Goal: Task Accomplishment & Management: Use online tool/utility

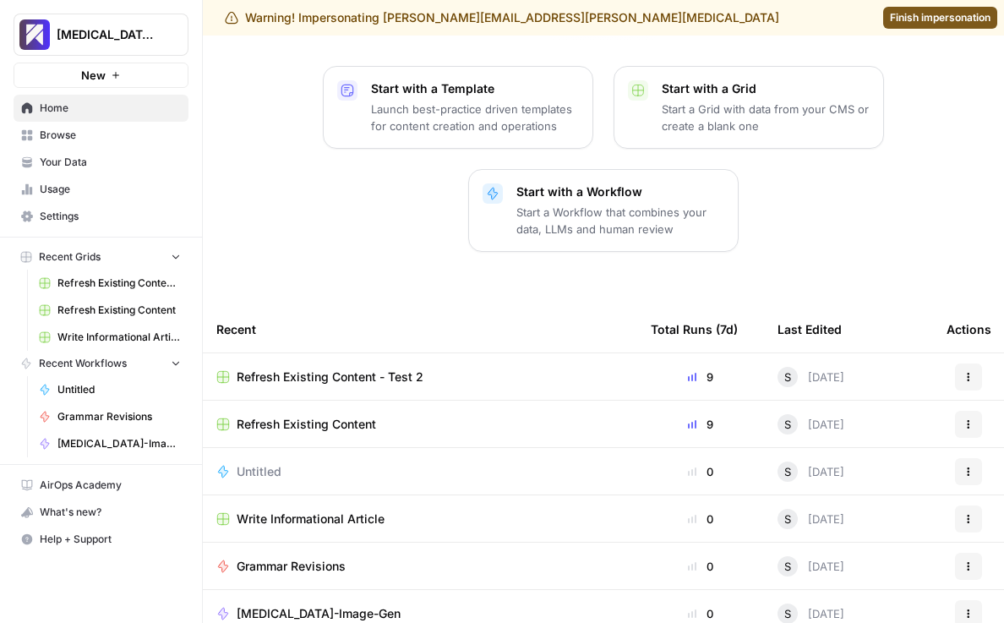
scroll to position [255, 0]
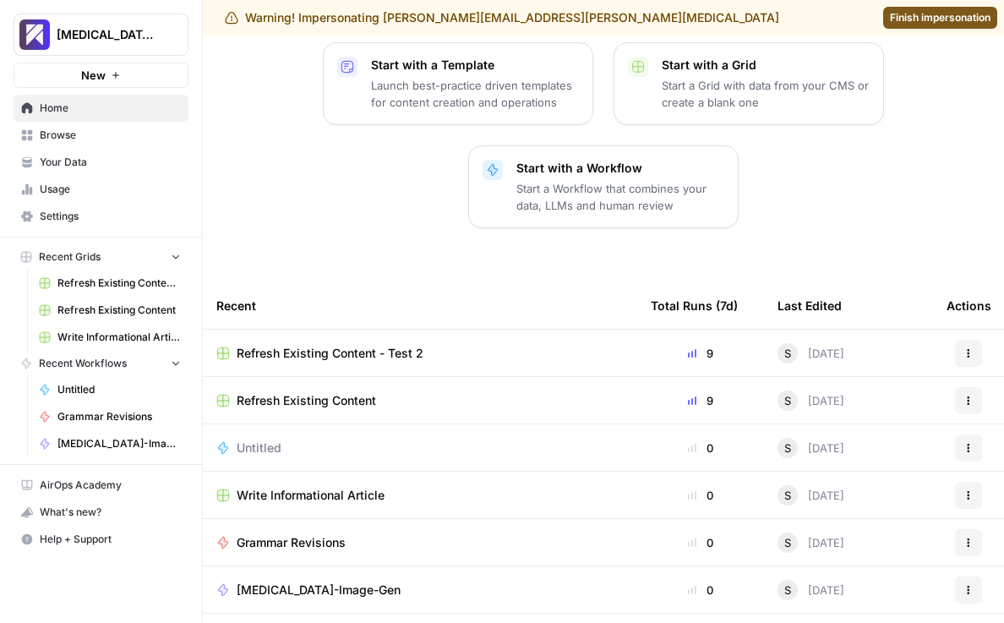
click at [339, 345] on span "Refresh Existing Content - Test 2" at bounding box center [330, 353] width 187 height 17
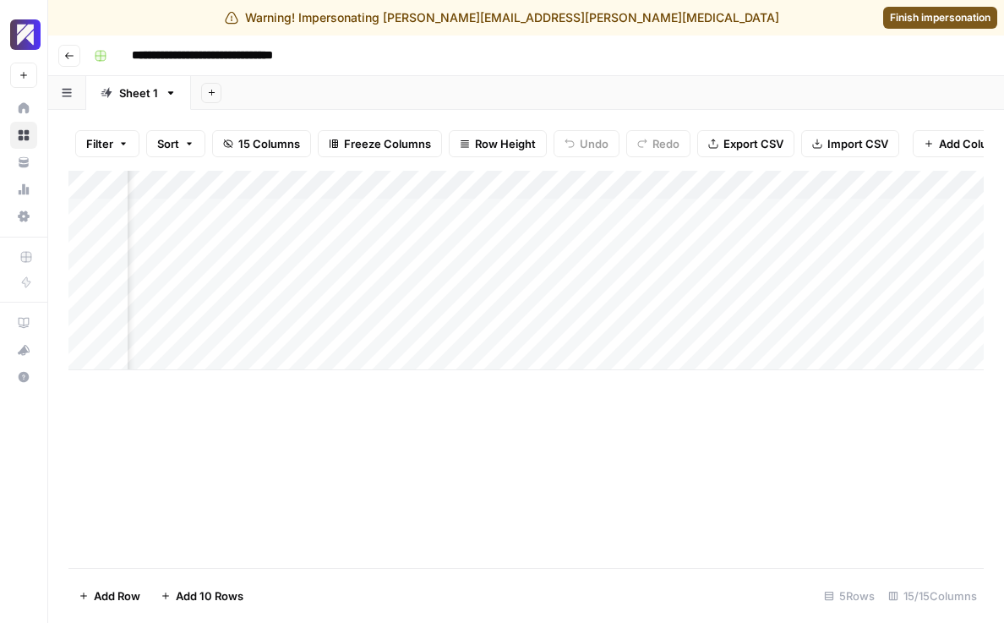
scroll to position [0, 2054]
click at [854, 242] on div "Add Column" at bounding box center [526, 271] width 916 height 200
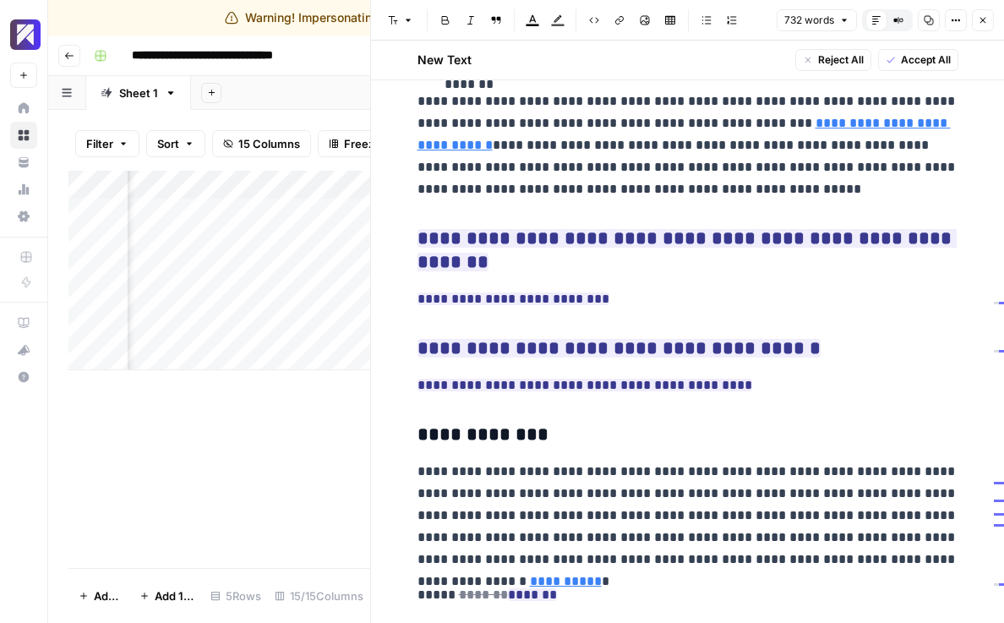
scroll to position [1493, 0]
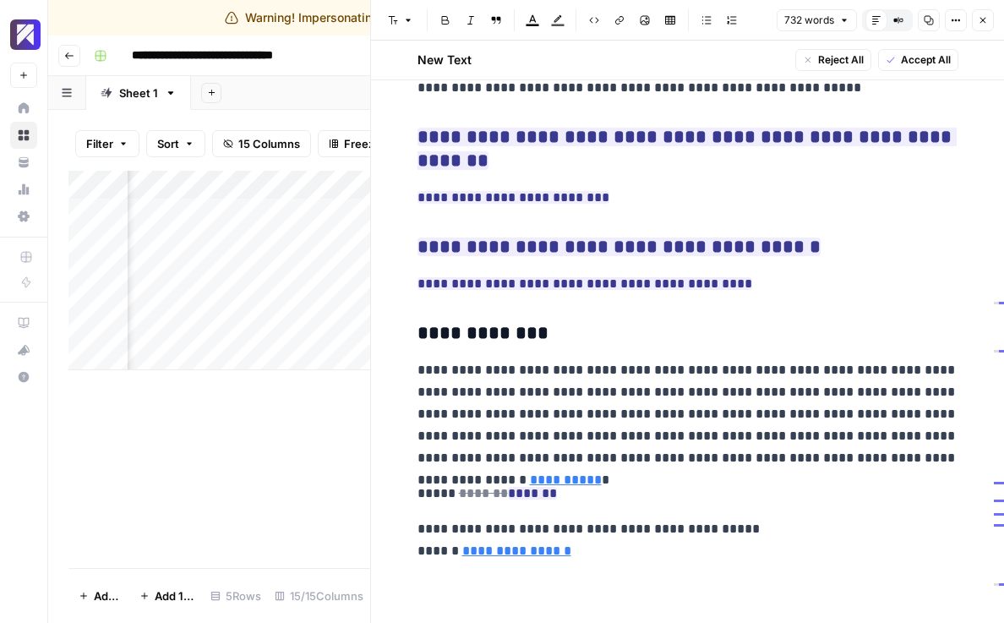
click at [973, 27] on button "Close" at bounding box center [983, 20] width 22 height 22
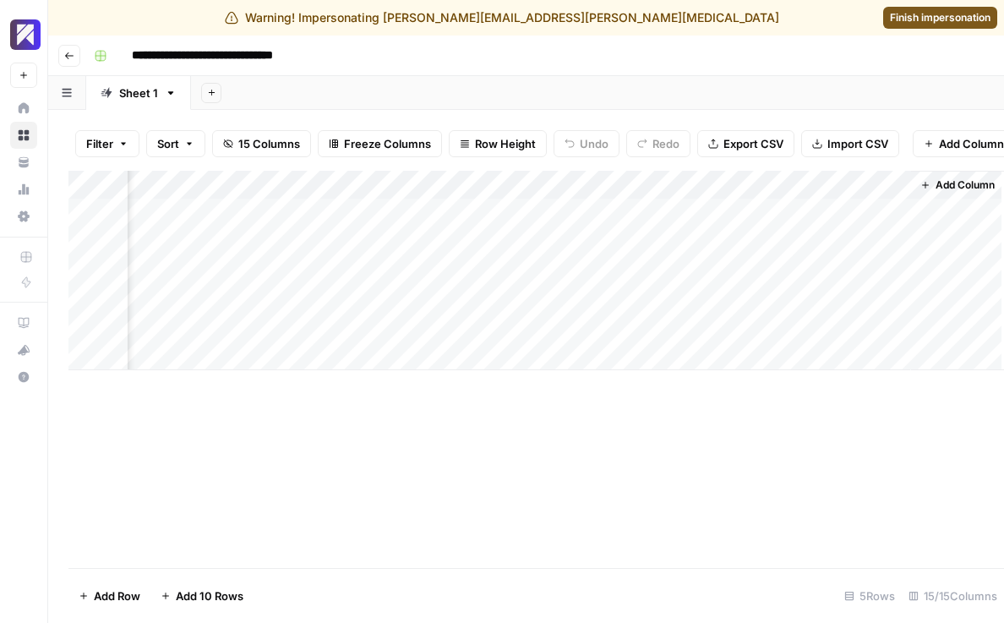
scroll to position [0, 2033]
click at [919, 16] on span "Finish impersonation" at bounding box center [940, 17] width 101 height 15
